Goal: Obtain resource: Download file/media

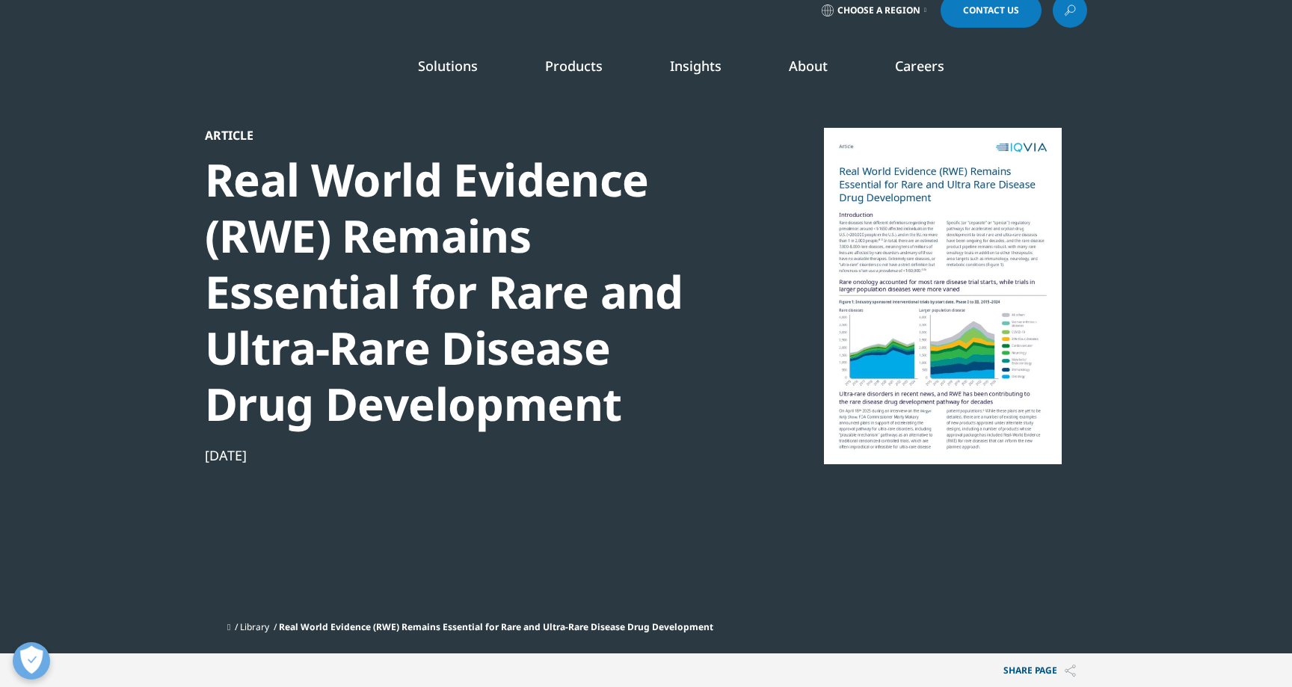
scroll to position [19, 0]
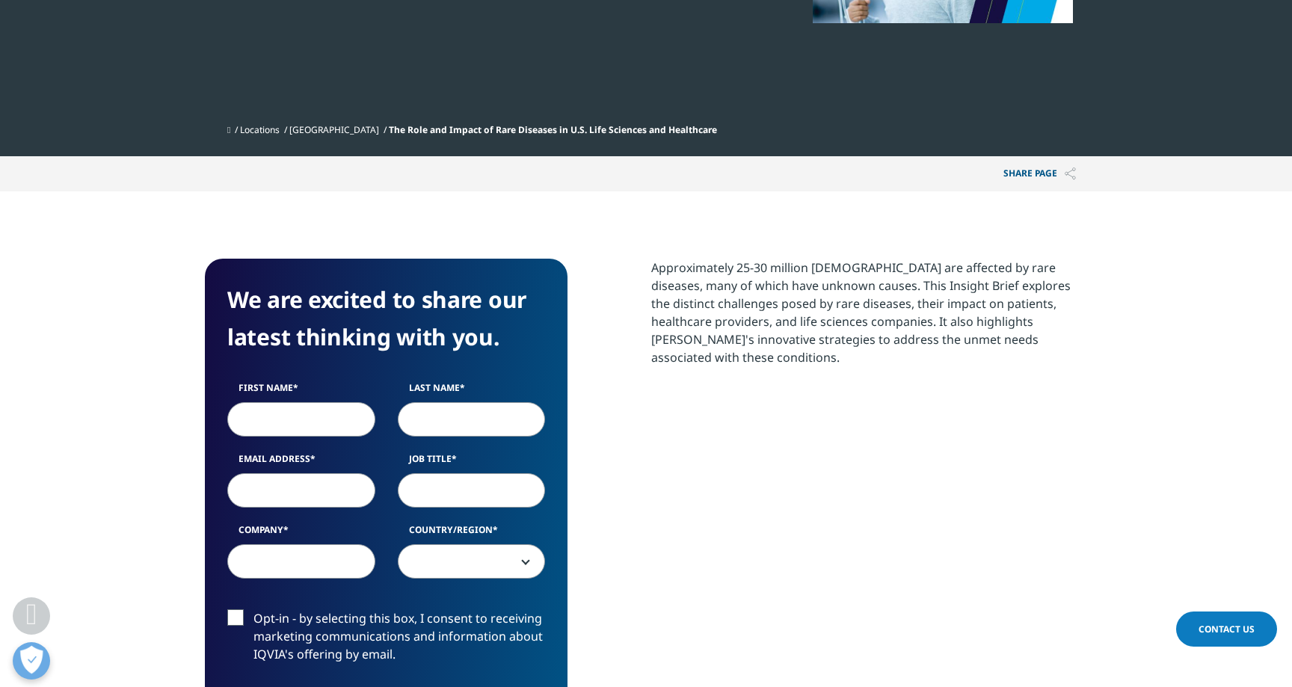
scroll to position [496, 0]
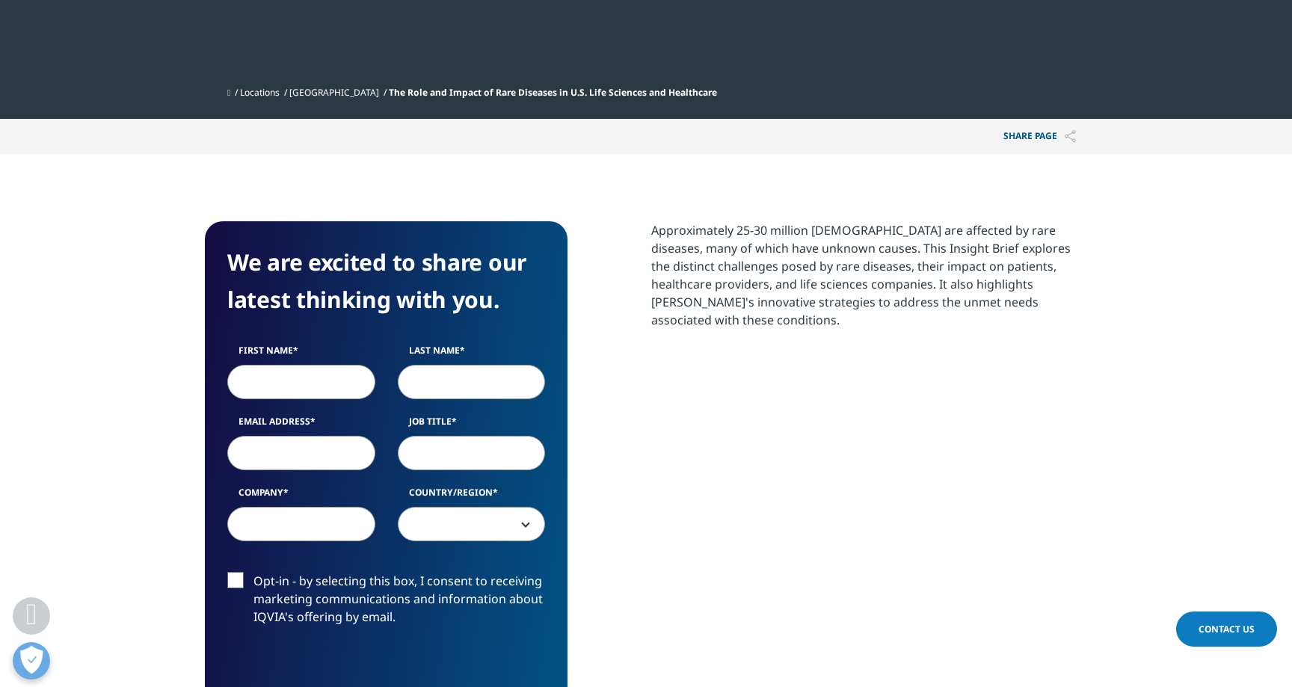
click at [333, 268] on h4 "We are excited to share our latest thinking with you." at bounding box center [386, 281] width 318 height 75
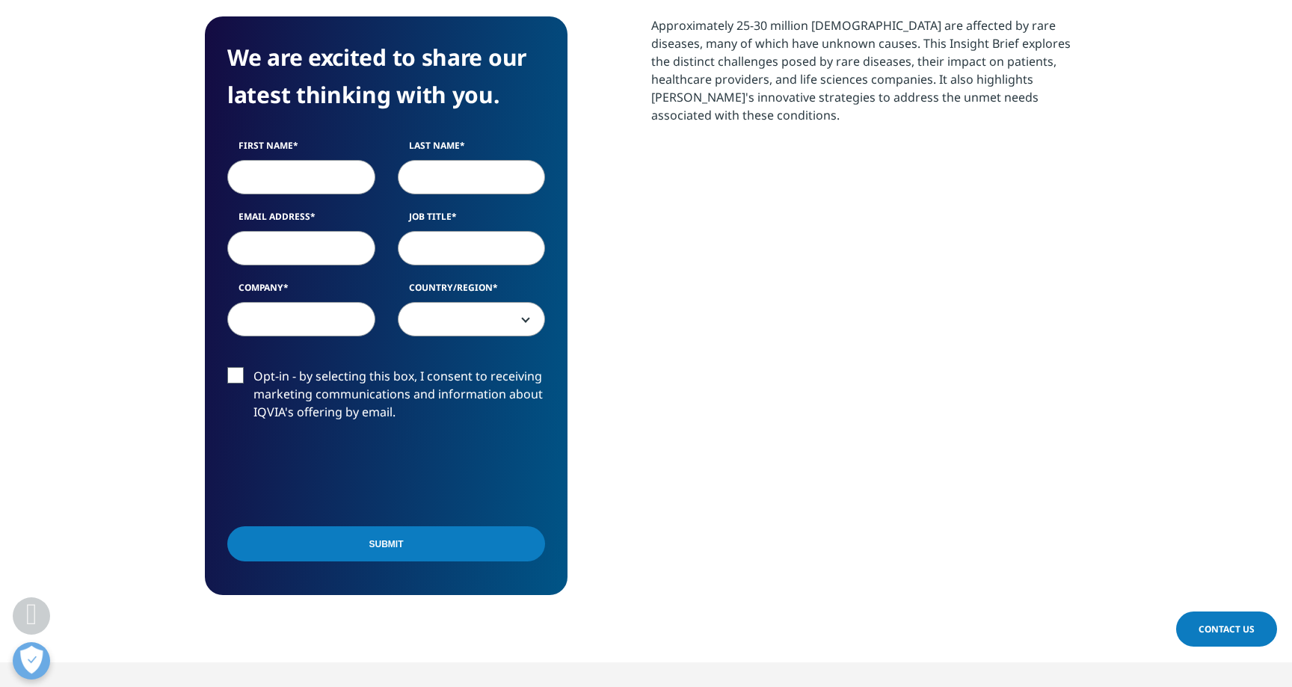
scroll to position [707, 0]
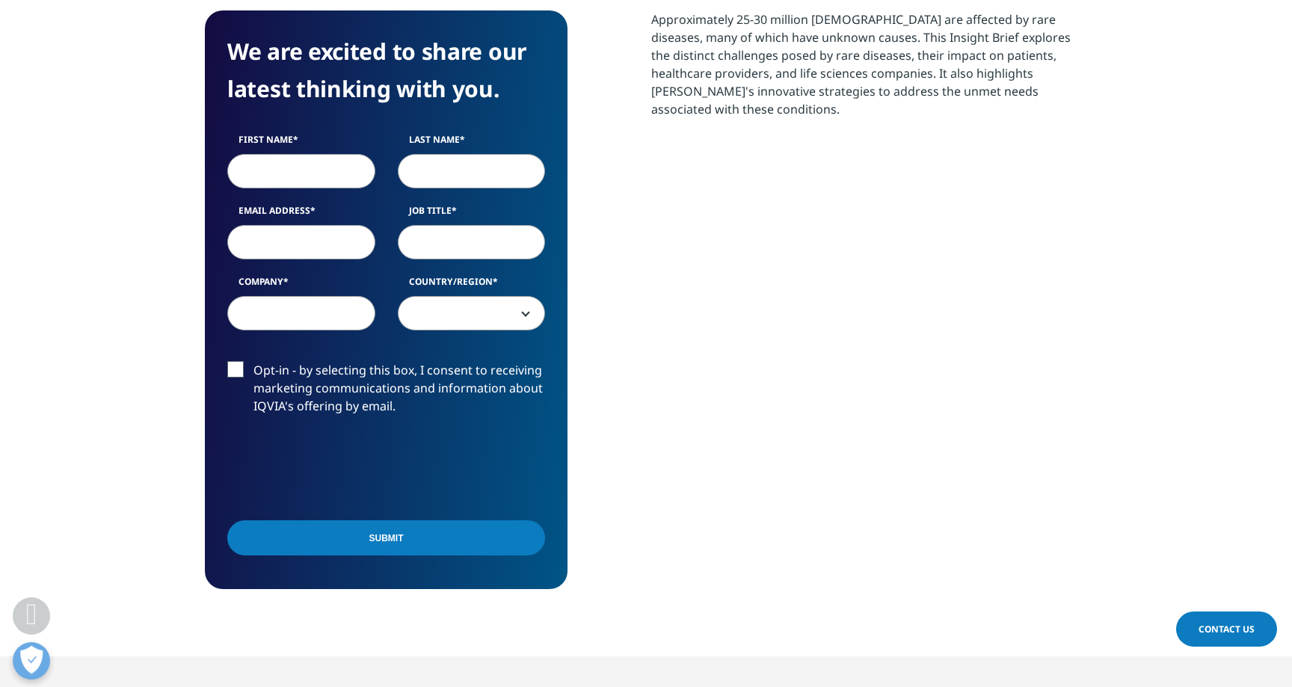
click at [261, 191] on div "First Name Last Name Email Address Job Title Company Country/Region United Stat…" at bounding box center [386, 239] width 340 height 213
click at [261, 173] on input "First Name" at bounding box center [301, 171] width 148 height 34
type input "Roger"
type input "Federer"
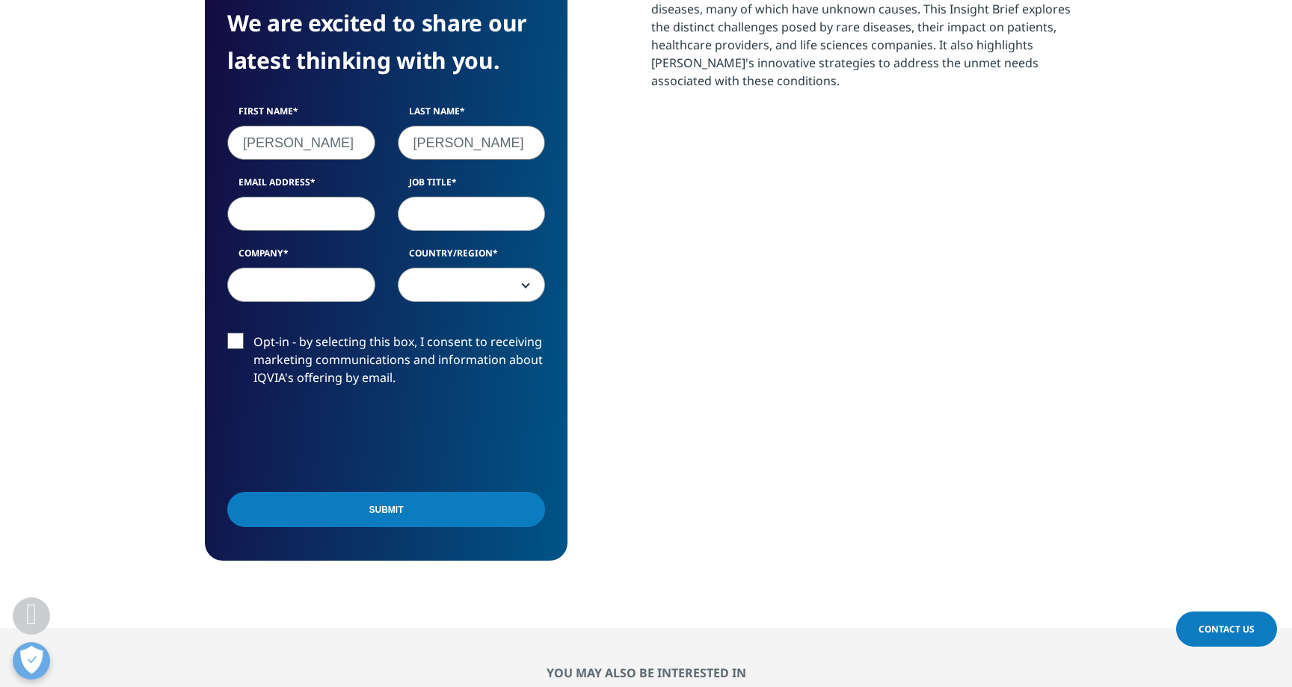
scroll to position [739, 0]
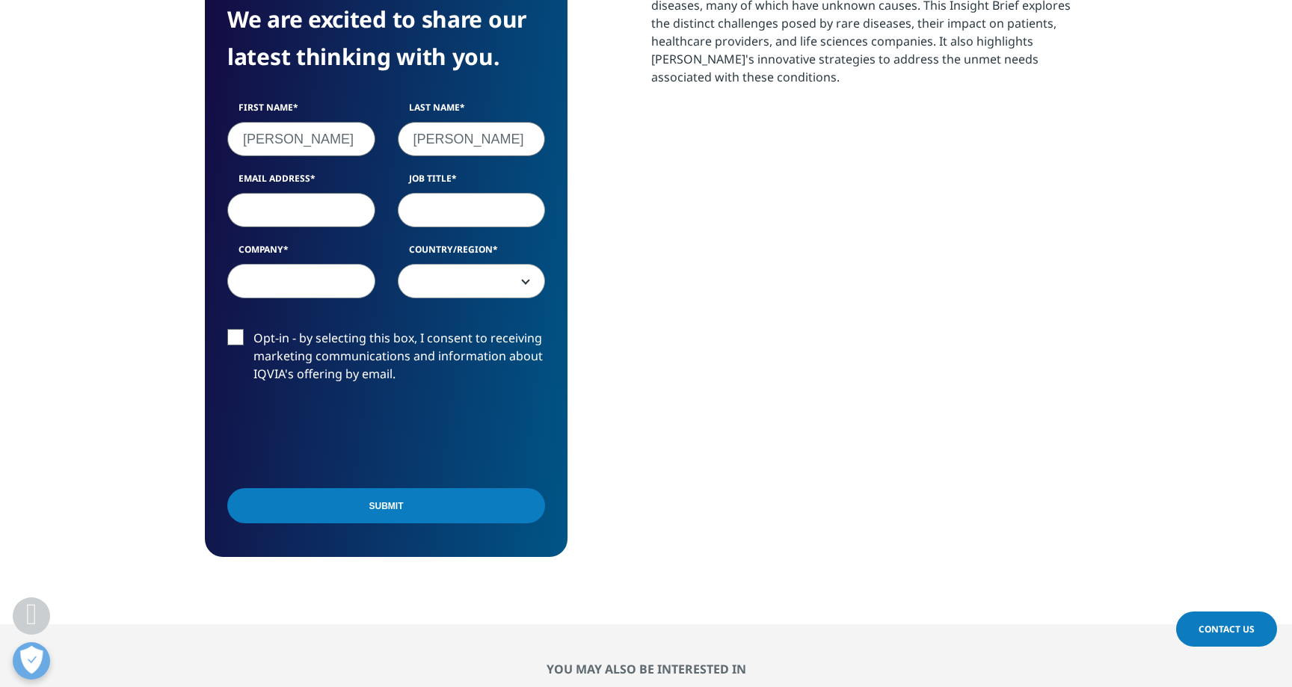
click at [292, 215] on input "Email Address" at bounding box center [301, 210] width 148 height 34
paste input "jarab30472@ahanim.com"
type input "jarab30472@ahanim.com"
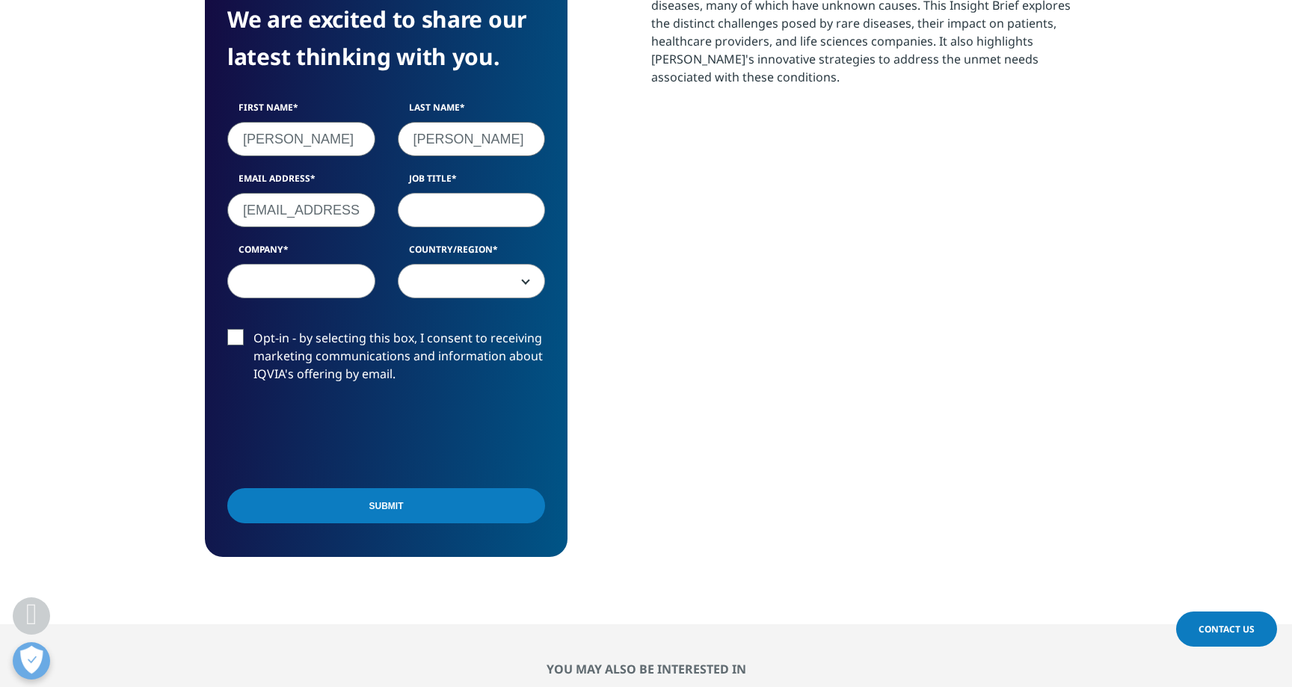
click at [488, 218] on input "Job Title" at bounding box center [472, 210] width 148 height 34
type input "PDG"
click at [311, 274] on input "Company" at bounding box center [301, 281] width 148 height 34
type input "Apple"
click at [437, 271] on span at bounding box center [471, 282] width 147 height 34
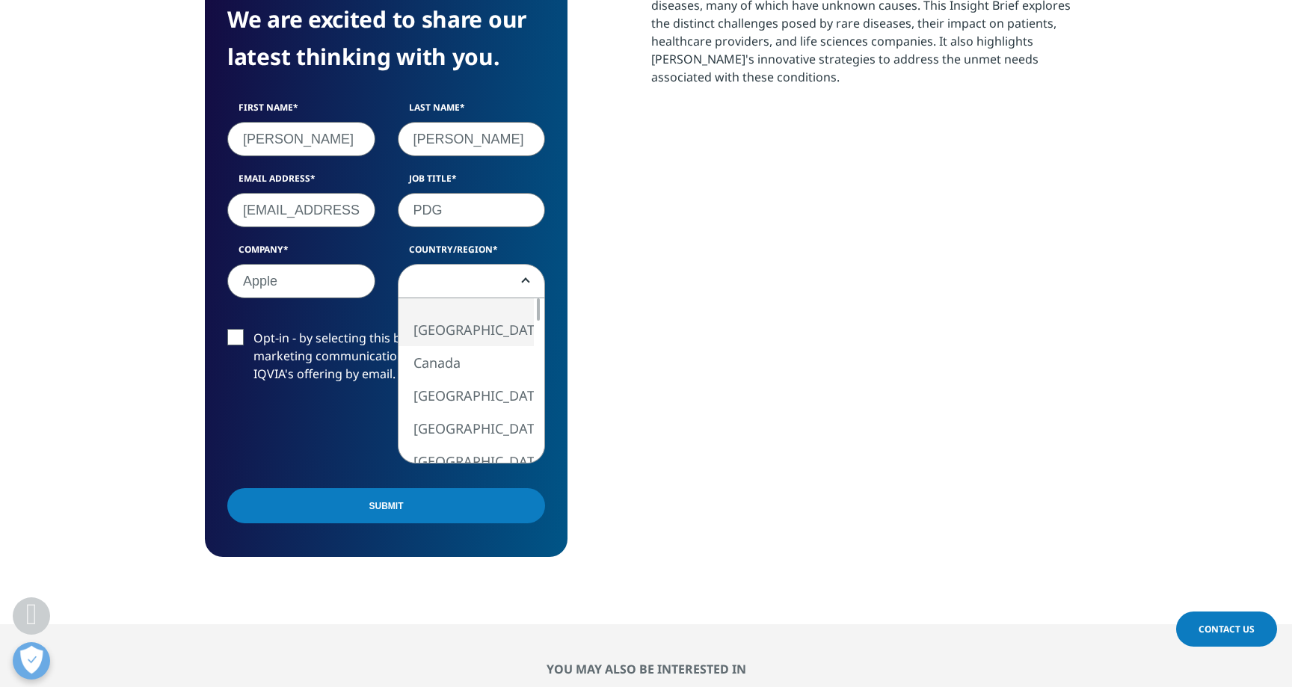
select select "[GEOGRAPHIC_DATA]"
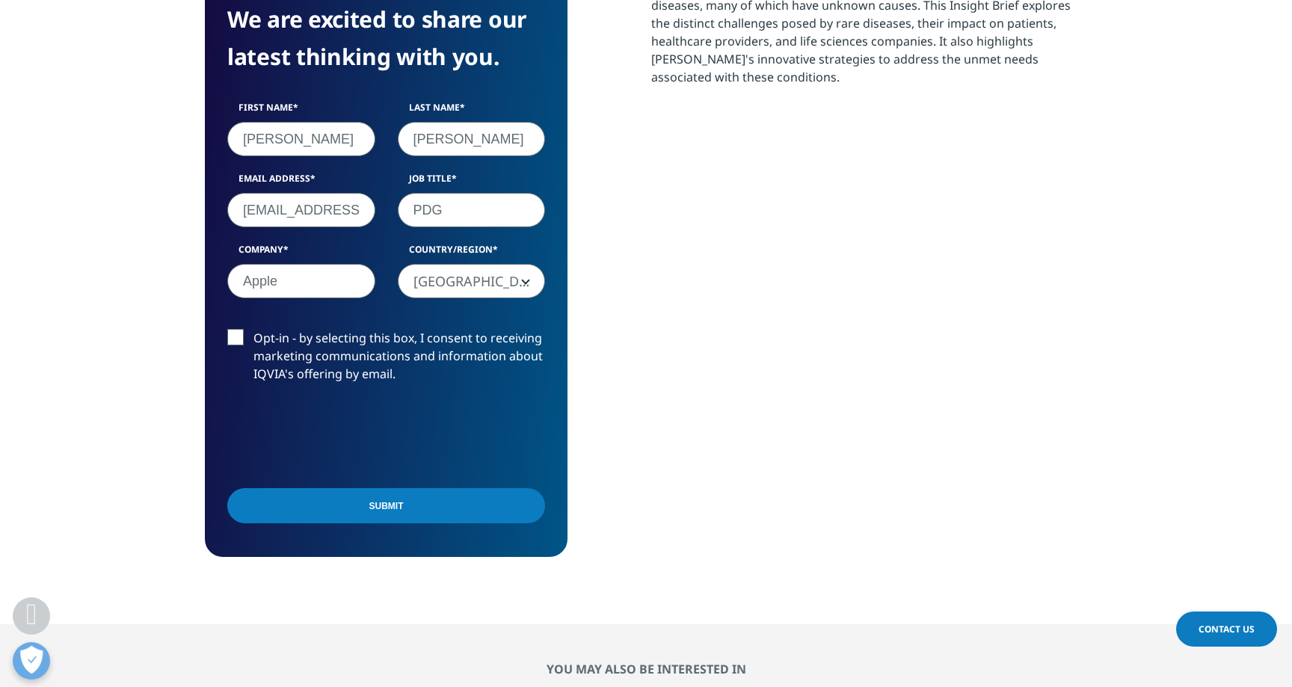
click at [393, 499] on input "Submit" at bounding box center [386, 505] width 318 height 35
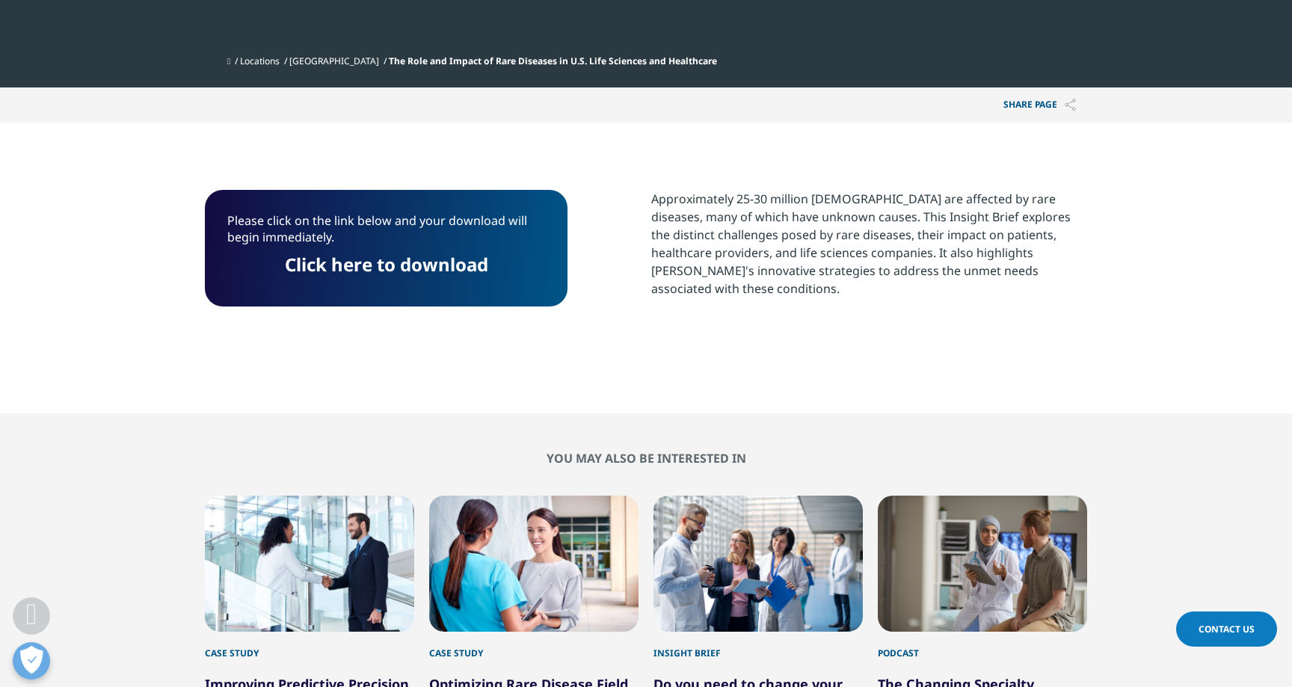
scroll to position [492, 0]
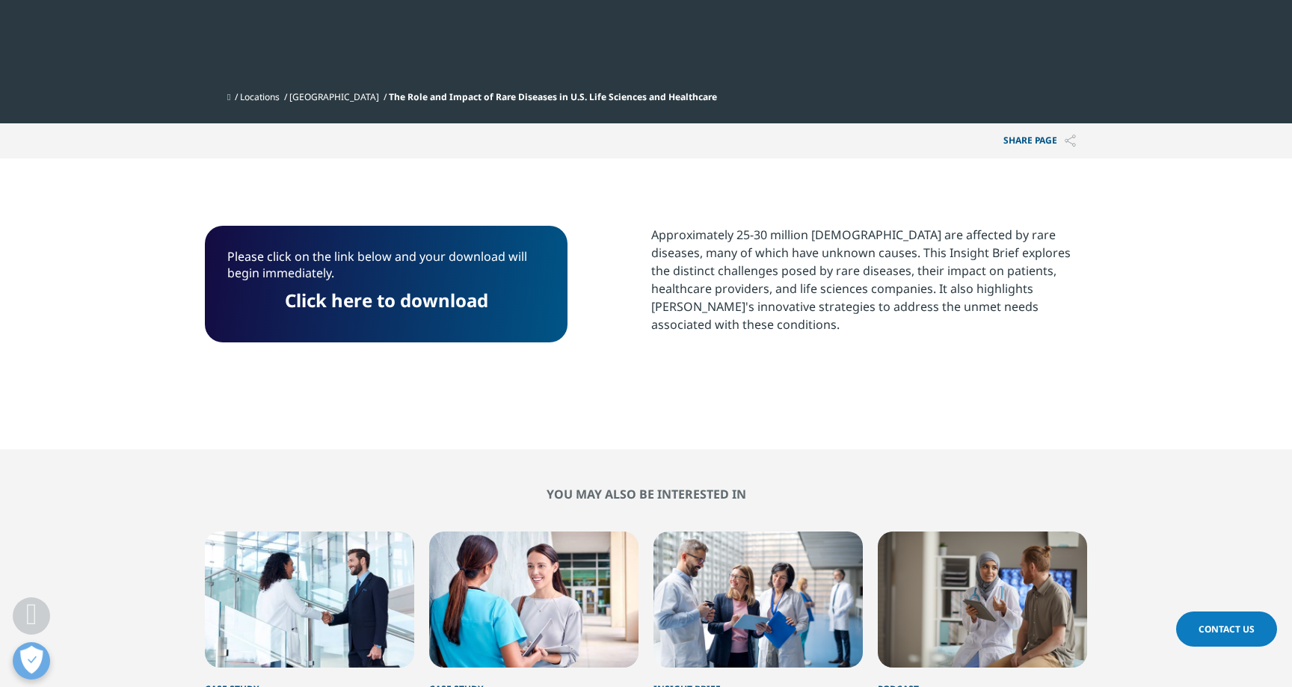
click at [414, 299] on link "Click here to download" at bounding box center [386, 300] width 203 height 25
